Goal: Information Seeking & Learning: Find contact information

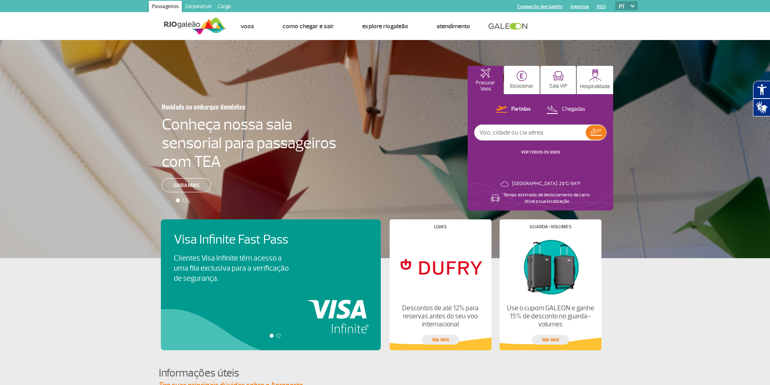
click at [522, 133] on input "text" at bounding box center [530, 132] width 111 height 15
type input "avianca"
click at [598, 131] on img at bounding box center [596, 132] width 11 height 7
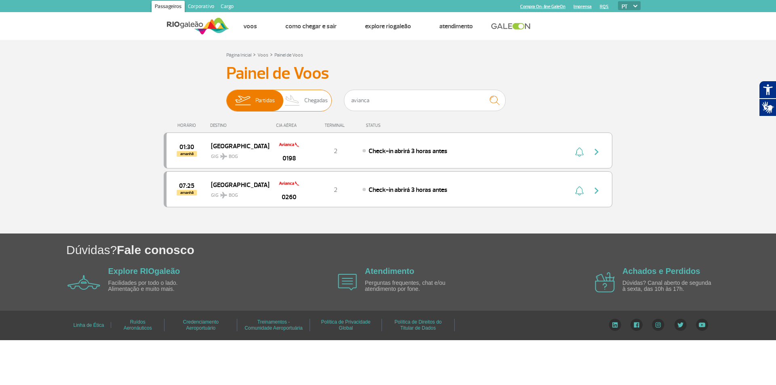
click at [299, 100] on img at bounding box center [293, 100] width 24 height 21
click at [226, 97] on input "Partidas Chegadas" at bounding box center [226, 97] width 0 height 0
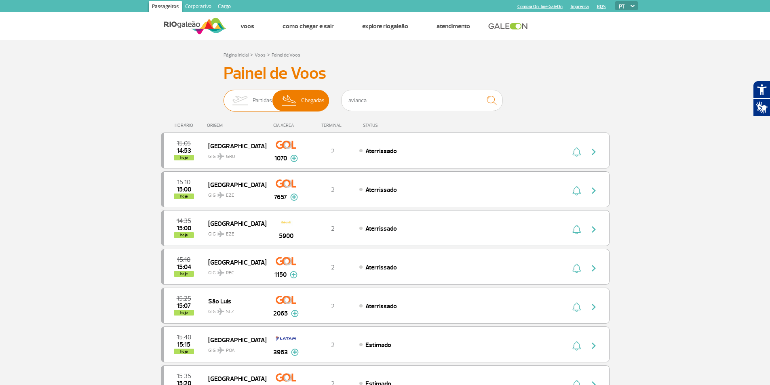
click at [254, 100] on span "Partidas" at bounding box center [262, 100] width 19 height 21
click at [224, 97] on input "Partidas Chegadas" at bounding box center [224, 97] width 0 height 0
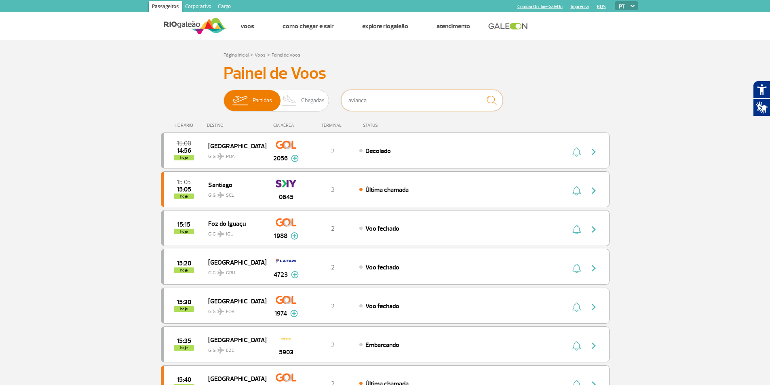
click at [386, 96] on input "avianca" at bounding box center [422, 100] width 162 height 21
click at [496, 100] on img "submit" at bounding box center [491, 100] width 17 height 17
click at [495, 102] on img "submit" at bounding box center [491, 100] width 17 height 17
click at [309, 102] on span "Chegadas" at bounding box center [312, 100] width 23 height 21
click at [224, 97] on input "Partidas Chegadas" at bounding box center [224, 97] width 0 height 0
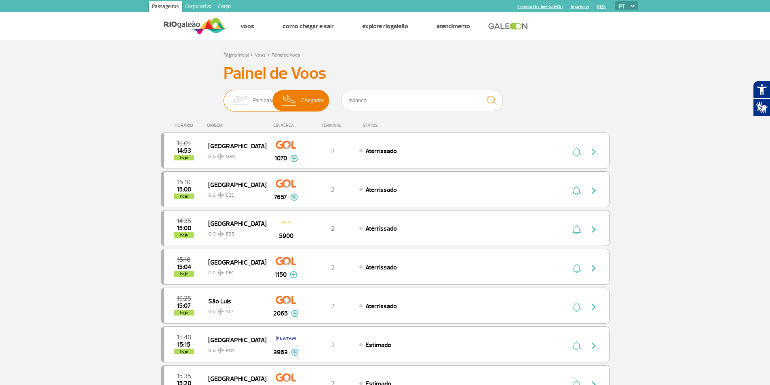
click at [256, 101] on span "Partidas" at bounding box center [262, 100] width 19 height 21
click at [224, 97] on input "Partidas Chegadas" at bounding box center [224, 97] width 0 height 0
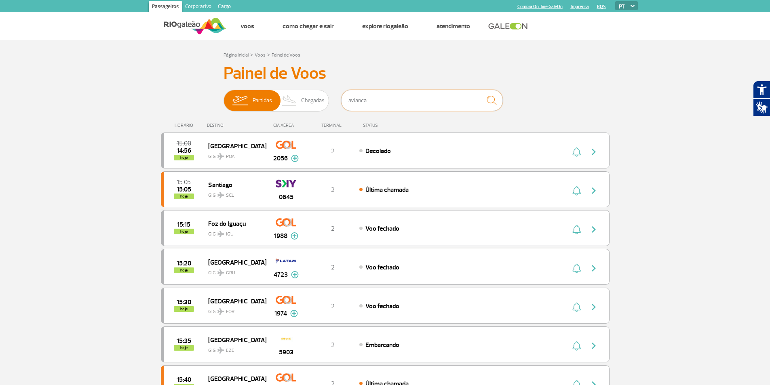
click at [396, 93] on input "avianca" at bounding box center [422, 100] width 162 height 21
drag, startPoint x: 390, startPoint y: 105, endPoint x: 377, endPoint y: 102, distance: 12.9
click at [377, 102] on input "avianca" at bounding box center [422, 100] width 162 height 21
click at [496, 103] on img "submit" at bounding box center [491, 100] width 17 height 17
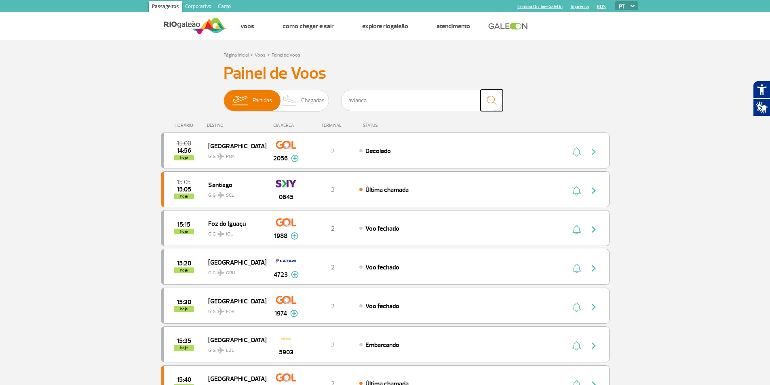
click at [496, 103] on img "submit" at bounding box center [491, 100] width 17 height 17
drag, startPoint x: 439, startPoint y: 106, endPoint x: 343, endPoint y: 105, distance: 95.4
click at [343, 105] on input "avianca" at bounding box center [422, 100] width 162 height 21
type input "avianca"
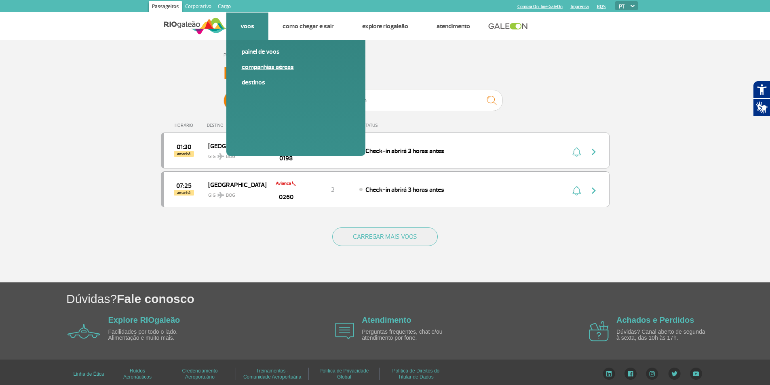
click at [266, 67] on link "Companhias Aéreas" at bounding box center [296, 67] width 108 height 9
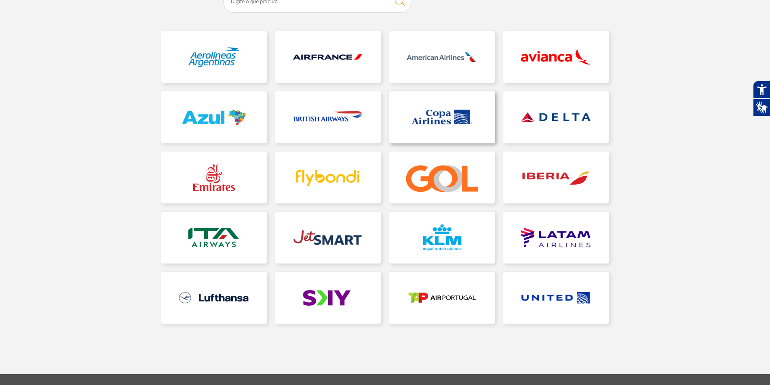
scroll to position [121, 0]
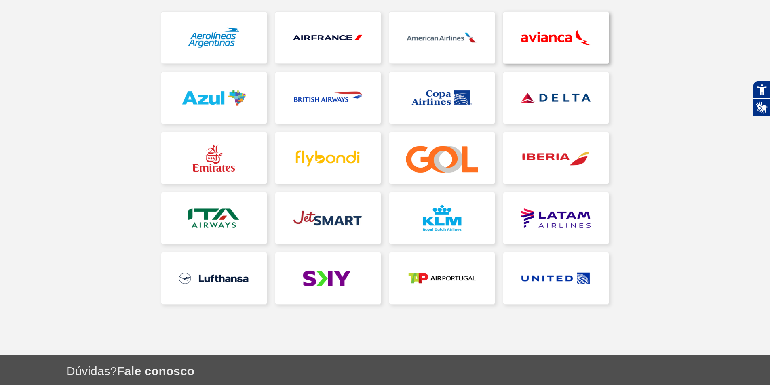
click at [514, 44] on link at bounding box center [556, 38] width 106 height 52
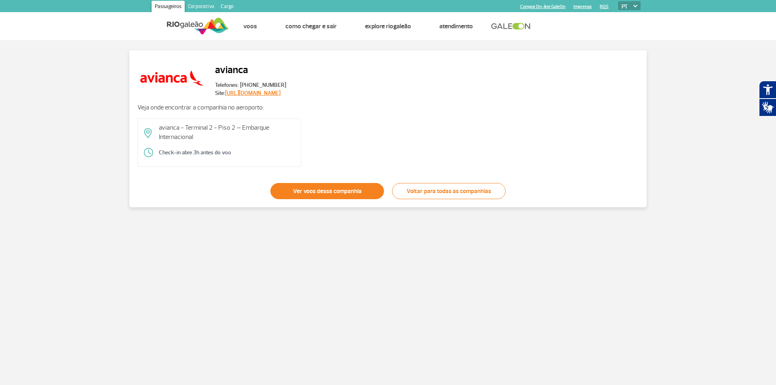
click at [311, 190] on link "Ver voos dessa companhia" at bounding box center [328, 191] width 114 height 16
click at [269, 92] on link "[URL][DOMAIN_NAME]" at bounding box center [252, 93] width 55 height 7
click at [444, 71] on div "avianca Telefones: [PHONE_NUMBER] Site: [URL][DOMAIN_NAME]" at bounding box center [387, 78] width 501 height 39
